Goal: Transaction & Acquisition: Purchase product/service

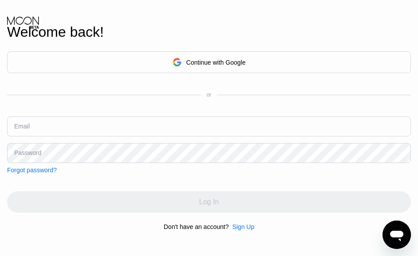
type input "[EMAIL_ADDRESS][DOMAIN_NAME]"
click at [298, 182] on div "Continue with Google or Email pay23123123@yopmail.com Password Forgot password?…" at bounding box center [208, 141] width 403 height 180
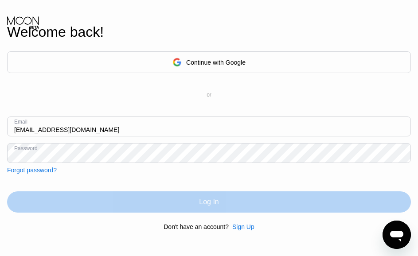
click at [360, 202] on div "Log In" at bounding box center [208, 201] width 403 height 21
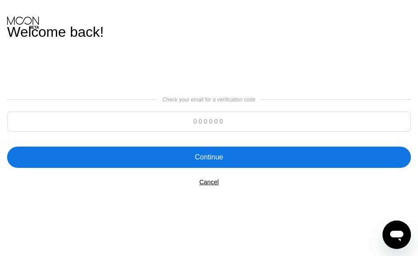
click at [236, 121] on input at bounding box center [208, 122] width 403 height 20
paste input "979456"
type input "979456"
click at [253, 157] on div "Continue" at bounding box center [208, 157] width 403 height 21
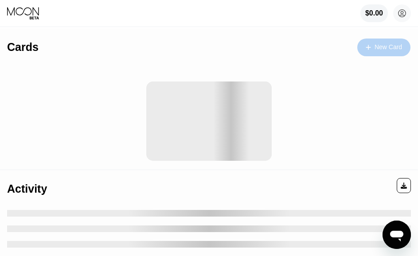
click at [379, 49] on div "New Card" at bounding box center [387, 47] width 27 height 8
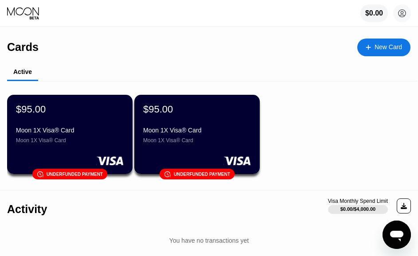
click at [374, 46] on div "New Card" at bounding box center [387, 47] width 27 height 8
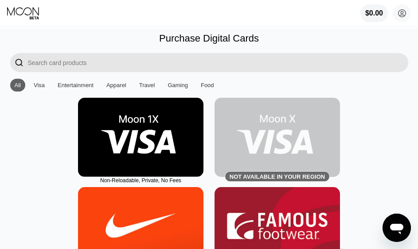
click at [170, 155] on img at bounding box center [140, 137] width 125 height 79
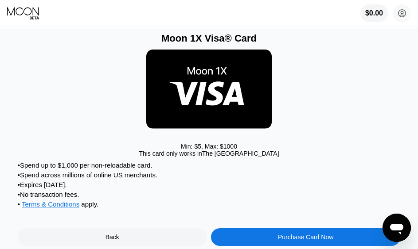
scroll to position [133, 0]
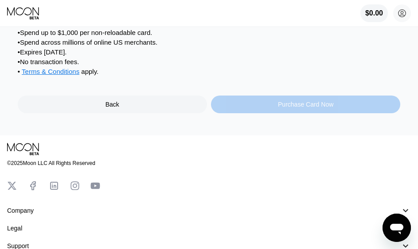
click at [328, 108] on div "Purchase Card Now" at bounding box center [305, 104] width 55 height 7
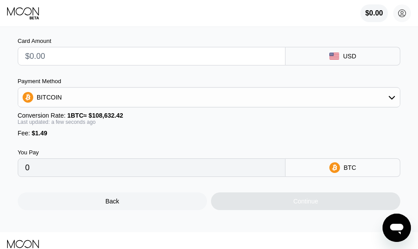
click at [209, 63] on input "text" at bounding box center [151, 56] width 253 height 18
type input "$9"
type input "0.00009657"
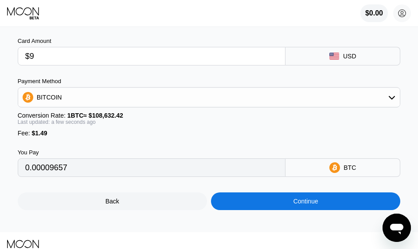
type input "$95"
type input "0.00088823"
type input "$95"
click at [308, 205] on div "Continue" at bounding box center [305, 201] width 25 height 7
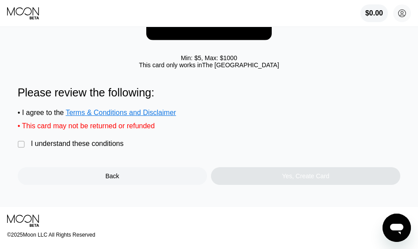
click at [108, 148] on div "I understand these conditions" at bounding box center [77, 144] width 93 height 8
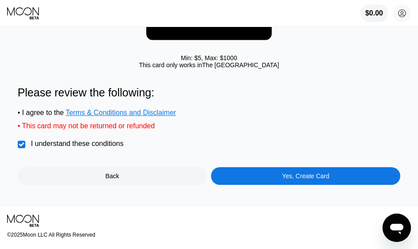
click at [327, 180] on div "Yes, Create Card" at bounding box center [305, 176] width 189 height 18
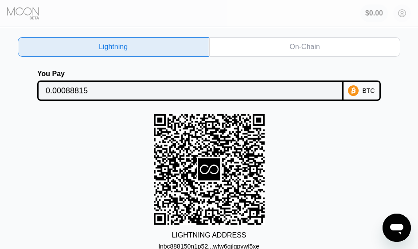
click at [333, 46] on div "On-Chain" at bounding box center [304, 46] width 191 height 19
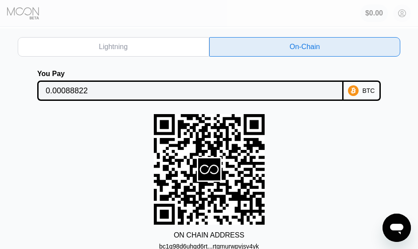
scroll to position [44, 0]
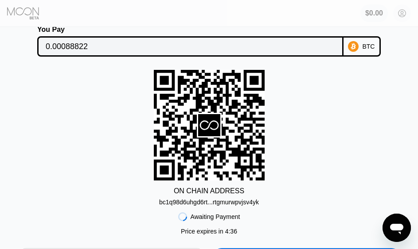
click at [308, 44] on input "0.00088822" at bounding box center [190, 47] width 289 height 18
click at [307, 47] on input "0.00088822" at bounding box center [190, 47] width 289 height 18
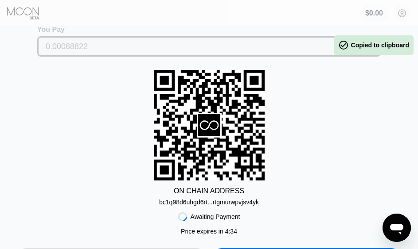
click at [307, 47] on input "0.00088822" at bounding box center [190, 47] width 289 height 18
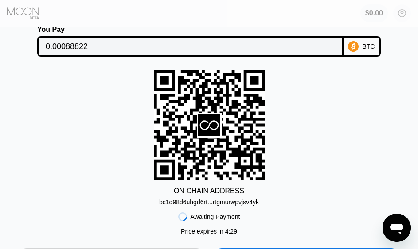
click at [257, 205] on div "bc1q98d6uhgd6rt...rtgmurwpvjsv4yk" at bounding box center [209, 202] width 100 height 7
